Goal: Complete application form

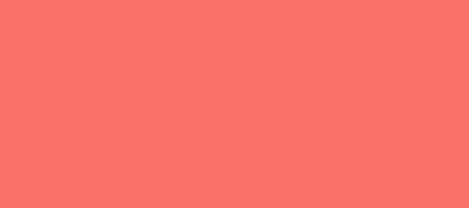
select select "General enquiry"
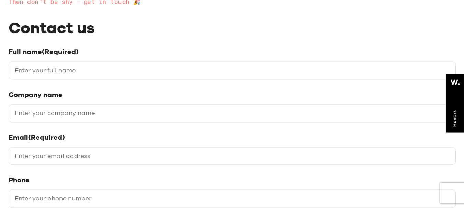
scroll to position [160, 0]
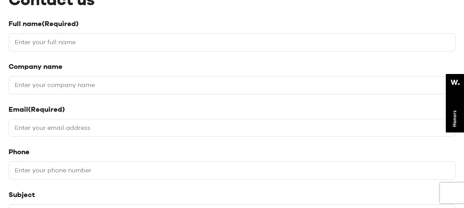
click at [91, 44] on input "Full name (Required)" at bounding box center [232, 42] width 447 height 18
type input "[PERSON_NAME]"
type input "[URL][DOMAIN_NAME]"
type input "[PERSON_NAME][EMAIL_ADDRESS][DOMAIN_NAME]"
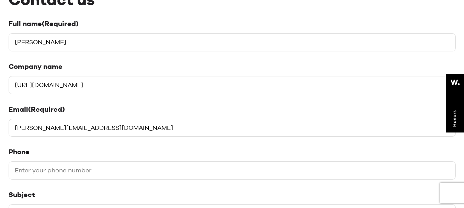
type input "08101876370"
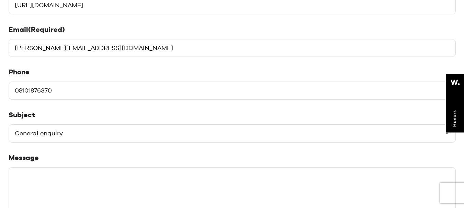
click at [63, 138] on select "Please select a subject General enquiry Start a project Support" at bounding box center [232, 134] width 447 height 18
select select "Start a project"
click at [9, 125] on select "Please select a subject General enquiry Start a project Support" at bounding box center [232, 134] width 447 height 18
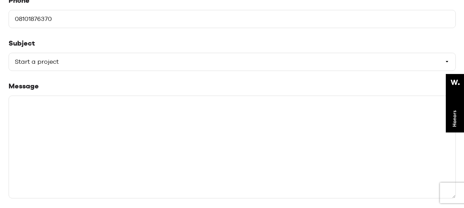
scroll to position [320, 0]
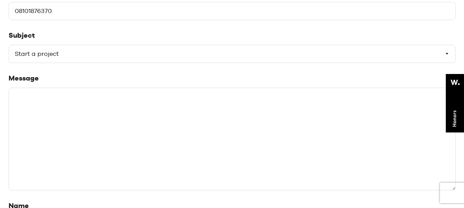
click at [50, 134] on textarea "Message" at bounding box center [232, 139] width 447 height 103
click at [100, 152] on textarea "Message" at bounding box center [232, 139] width 447 height 103
paste textarea "Hi, I'm reaching out to ask if you are interested in link building, guest posti…"
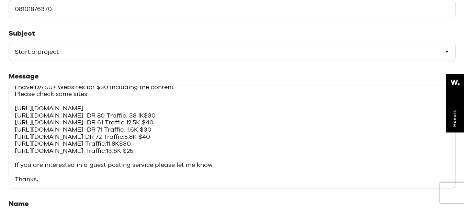
scroll to position [401, 0]
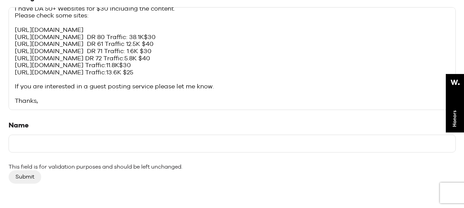
type textarea "Hi, I'm reaching out to ask if you are interested in link building, guest posti…"
drag, startPoint x: 27, startPoint y: 134, endPoint x: 27, endPoint y: 147, distance: 12.4
click at [26, 135] on div "Name This field is for validation purposes and should be left unchanged." at bounding box center [232, 146] width 447 height 50
click at [26, 146] on input "Name" at bounding box center [232, 144] width 447 height 18
type input "seo"
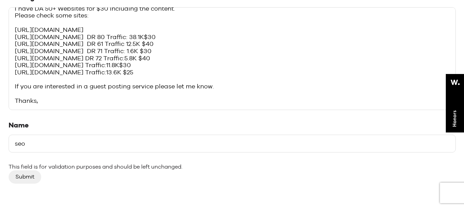
click at [23, 173] on input "Submit" at bounding box center [25, 177] width 33 height 13
click at [29, 177] on input "Submit" at bounding box center [25, 177] width 33 height 13
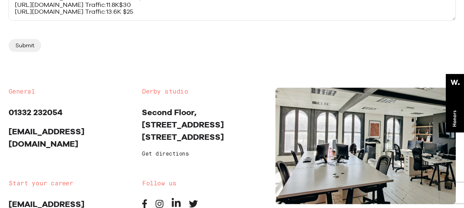
scroll to position [481, 0]
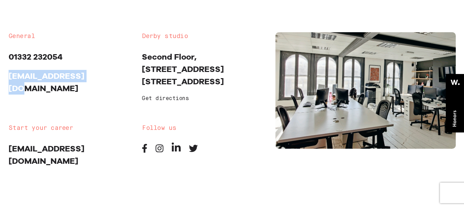
drag, startPoint x: 90, startPoint y: 73, endPoint x: 0, endPoint y: 76, distance: 90.0
